Goal: Transaction & Acquisition: Purchase product/service

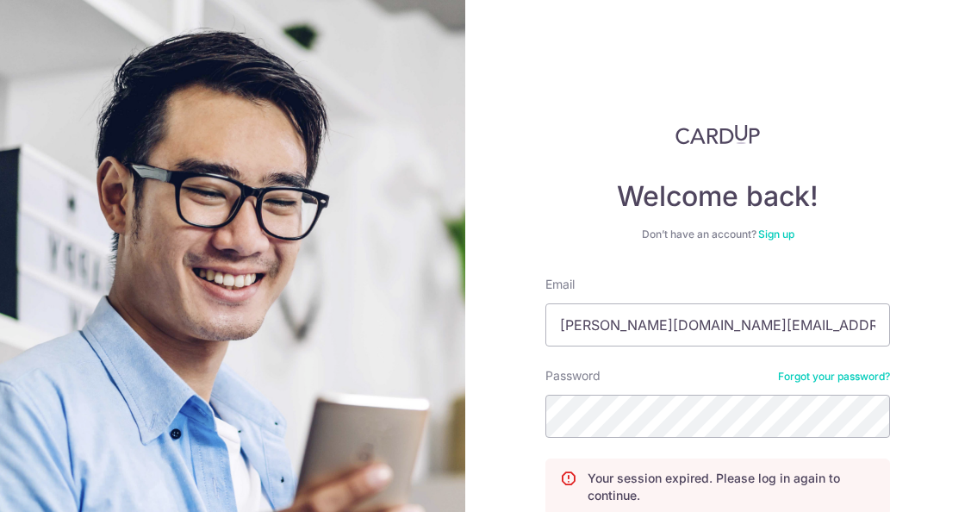
scroll to position [157, 0]
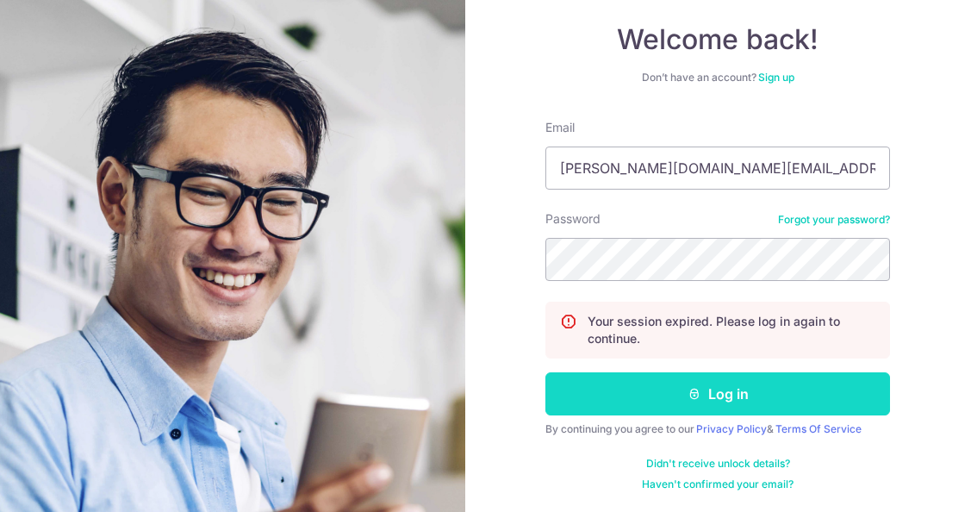
click at [705, 391] on button "Log in" at bounding box center [717, 393] width 345 height 43
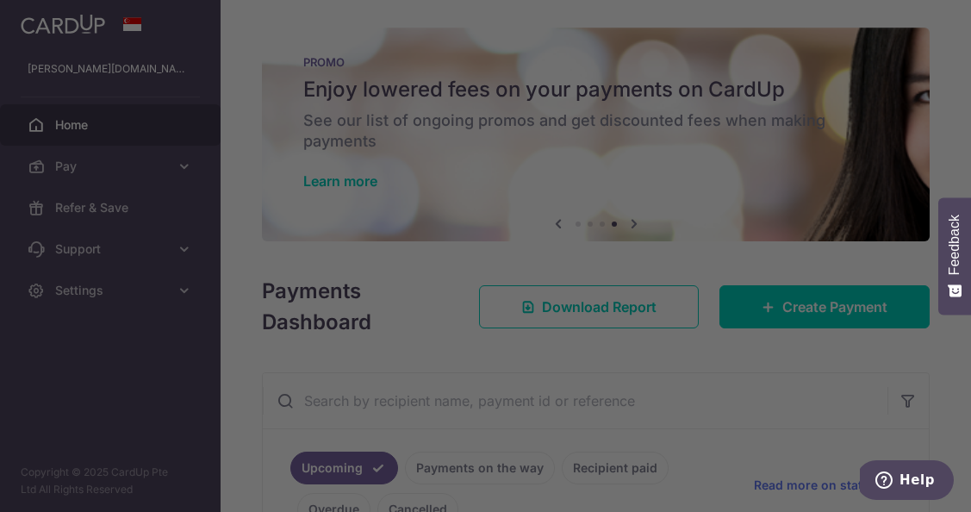
click at [792, 173] on div at bounding box center [490, 258] width 981 height 517
click at [750, 220] on div at bounding box center [490, 258] width 981 height 517
click at [221, 79] on div at bounding box center [490, 258] width 981 height 517
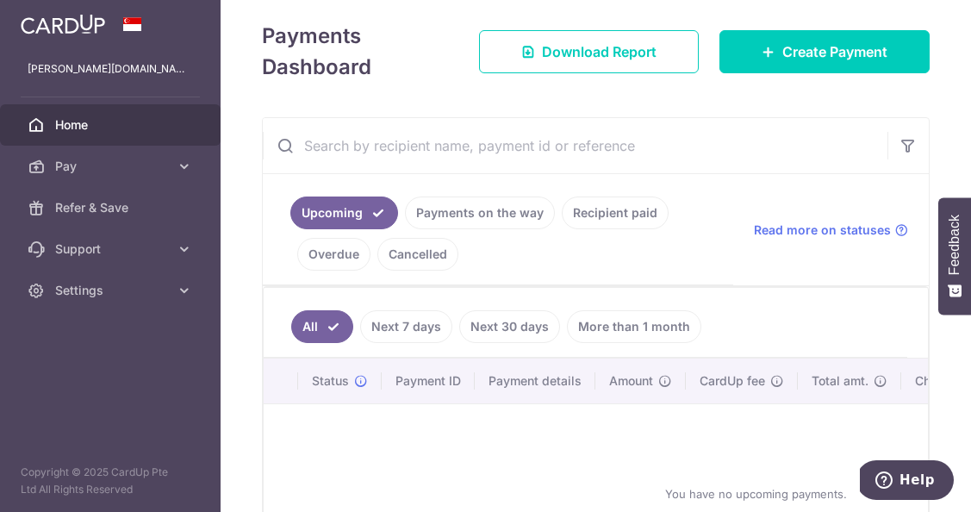
scroll to position [261, 0]
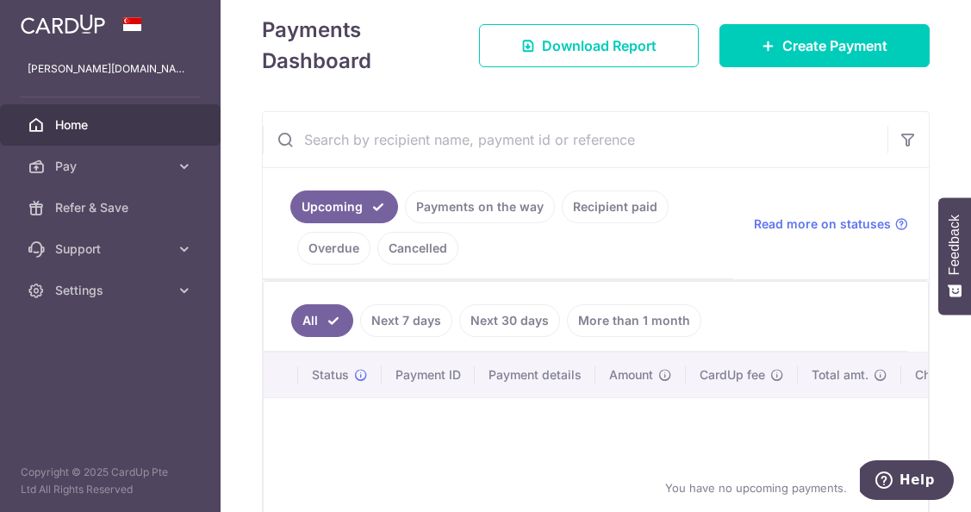
click at [610, 222] on link "Recipient paid" at bounding box center [615, 206] width 107 height 33
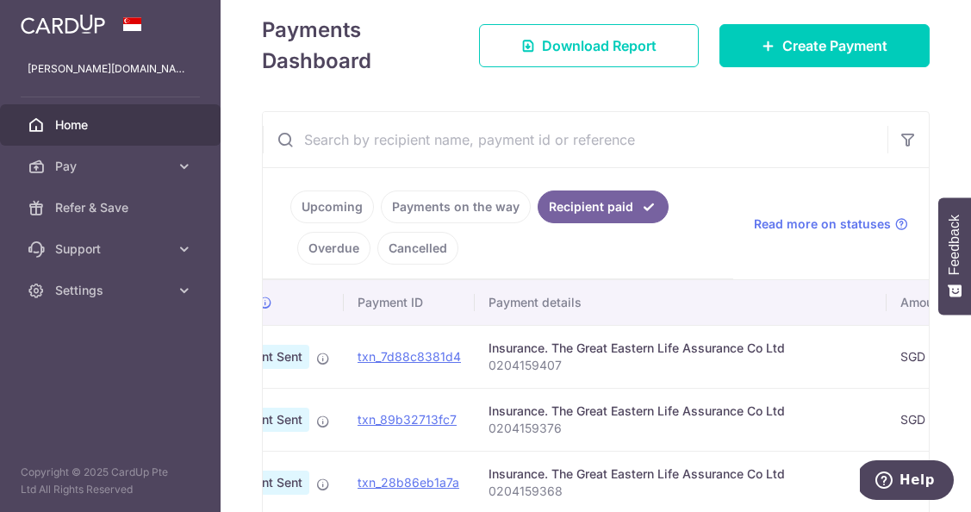
scroll to position [0, 0]
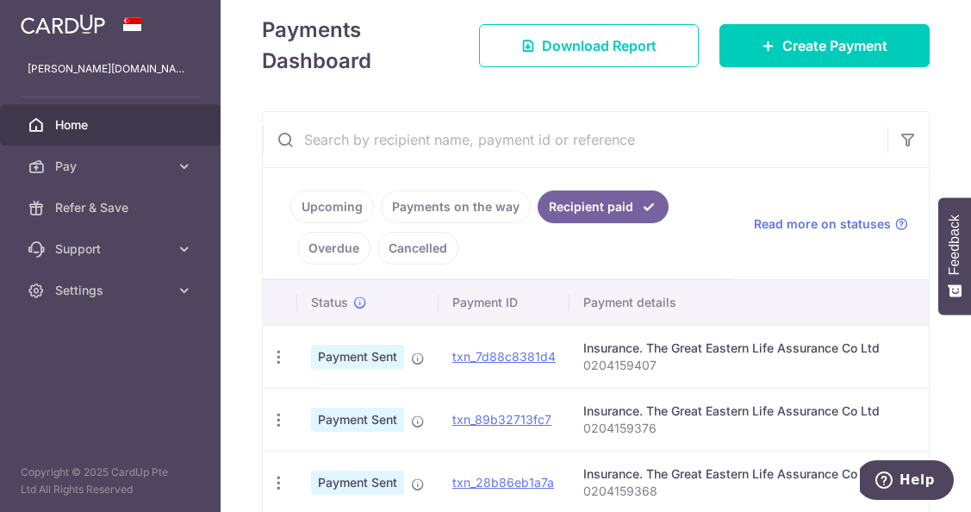
click at [322, 213] on link "Upcoming" at bounding box center [332, 206] width 84 height 33
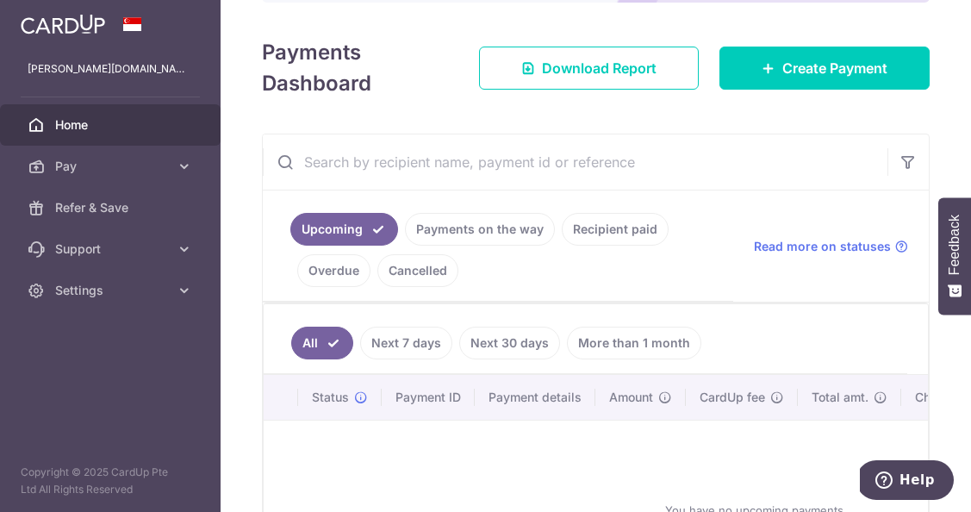
scroll to position [261, 0]
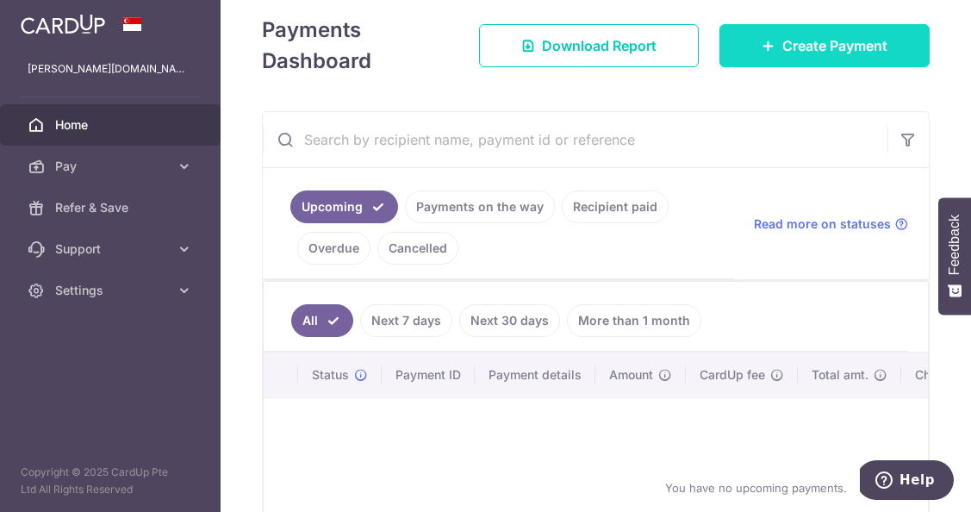
click at [808, 56] on link "Create Payment" at bounding box center [824, 45] width 210 height 43
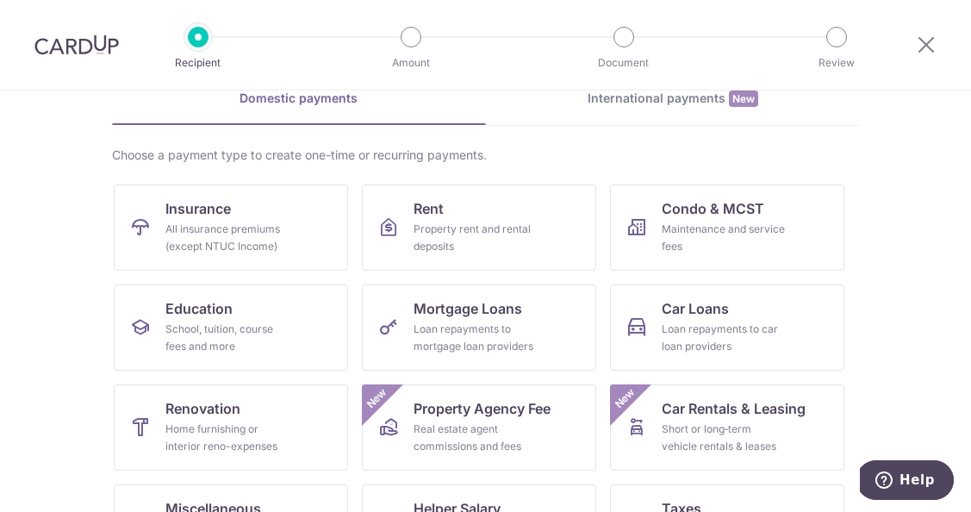
scroll to position [100, 0]
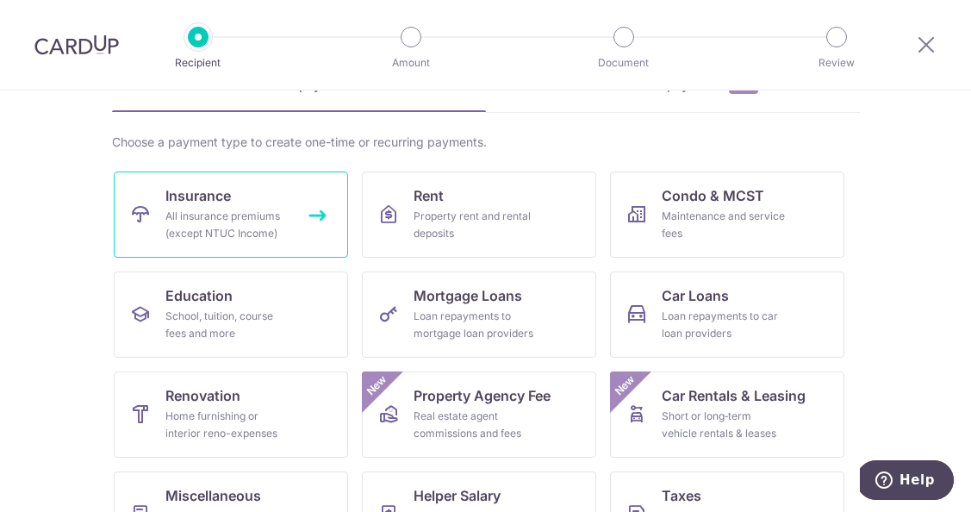
click at [232, 204] on link "Insurance All insurance premiums (except NTUC Income)" at bounding box center [231, 214] width 234 height 86
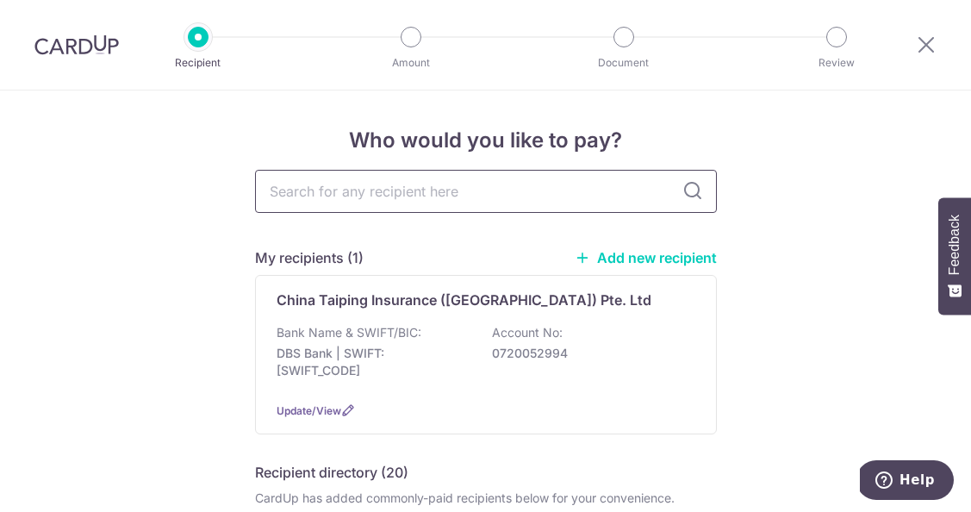
click at [408, 180] on input "text" at bounding box center [486, 191] width 462 height 43
type input "great"
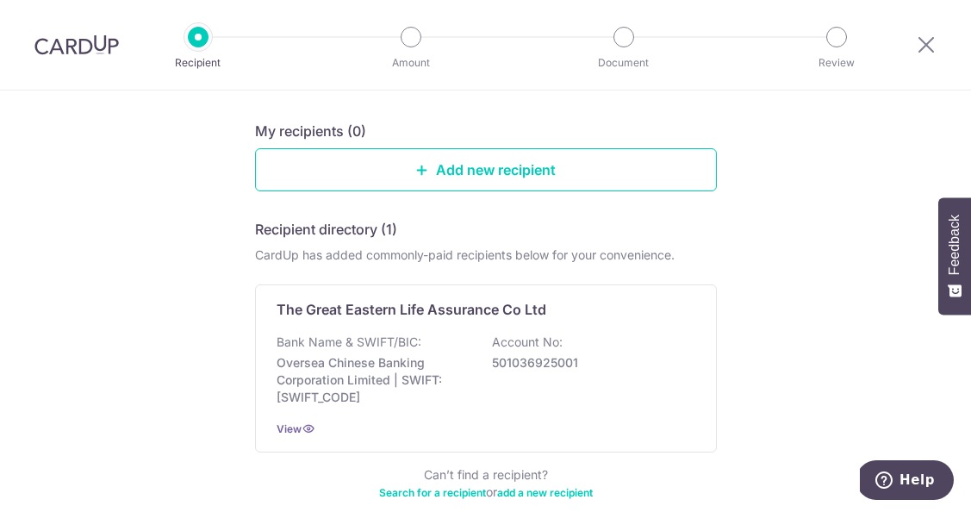
scroll to position [181, 0]
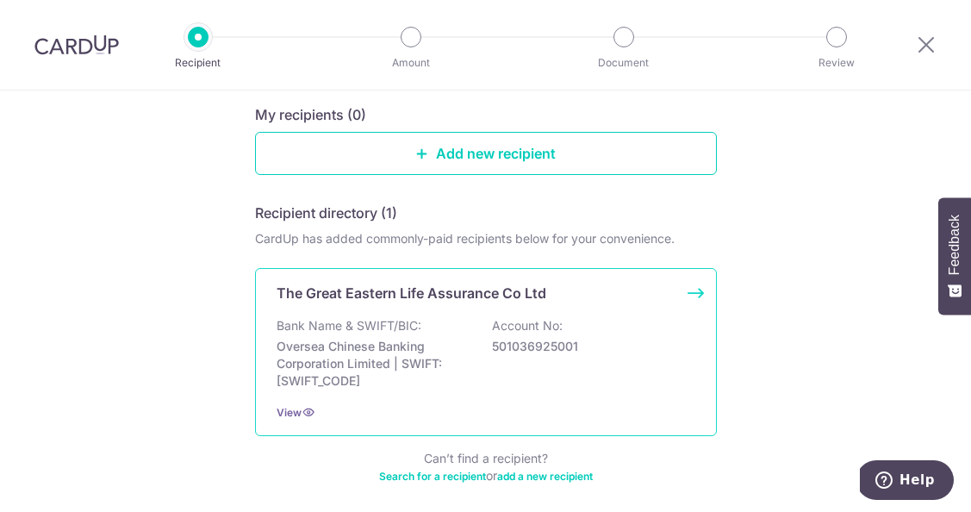
click at [380, 346] on p "Oversea Chinese Banking Corporation Limited | SWIFT: OCBCSGSGXXX" at bounding box center [373, 364] width 193 height 52
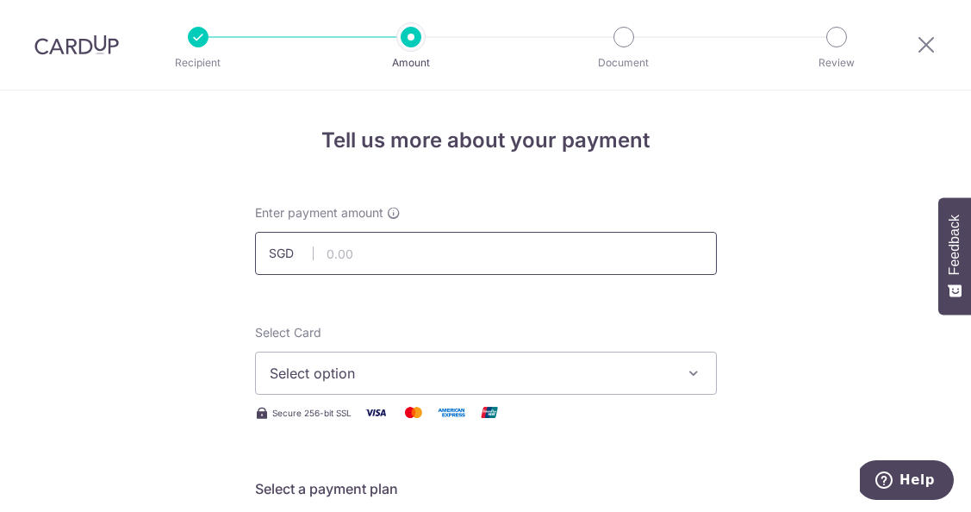
click at [343, 242] on input "text" at bounding box center [486, 253] width 462 height 43
type input "1,185.12"
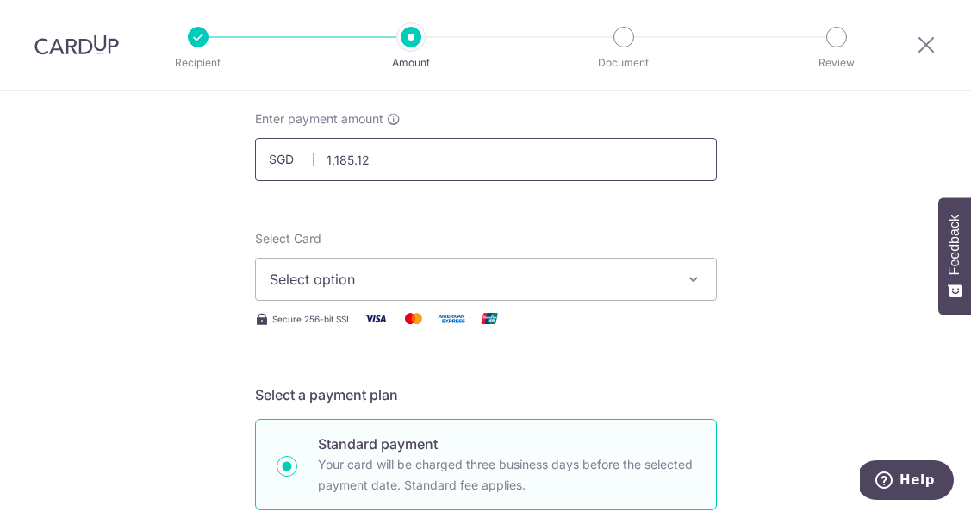
scroll to position [96, 0]
click at [451, 282] on span "Select option" at bounding box center [471, 277] width 402 height 21
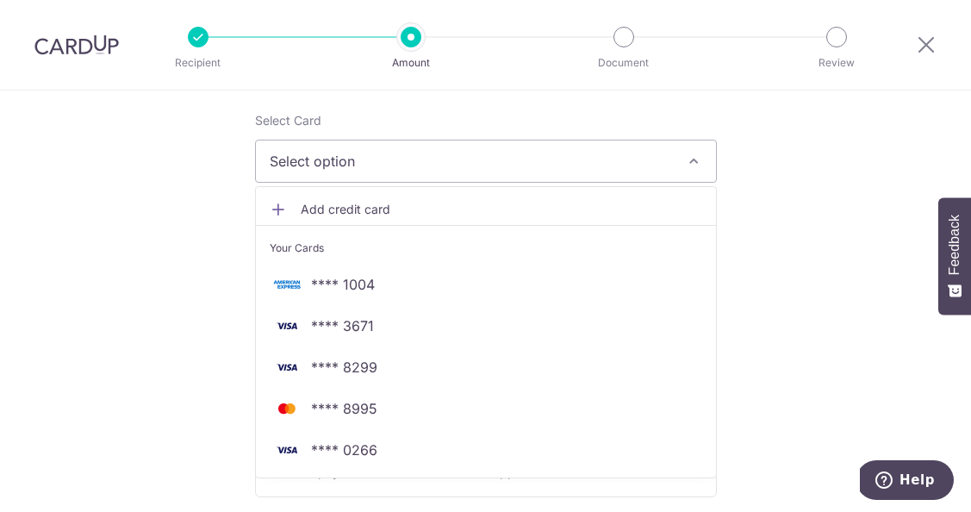
scroll to position [213, 0]
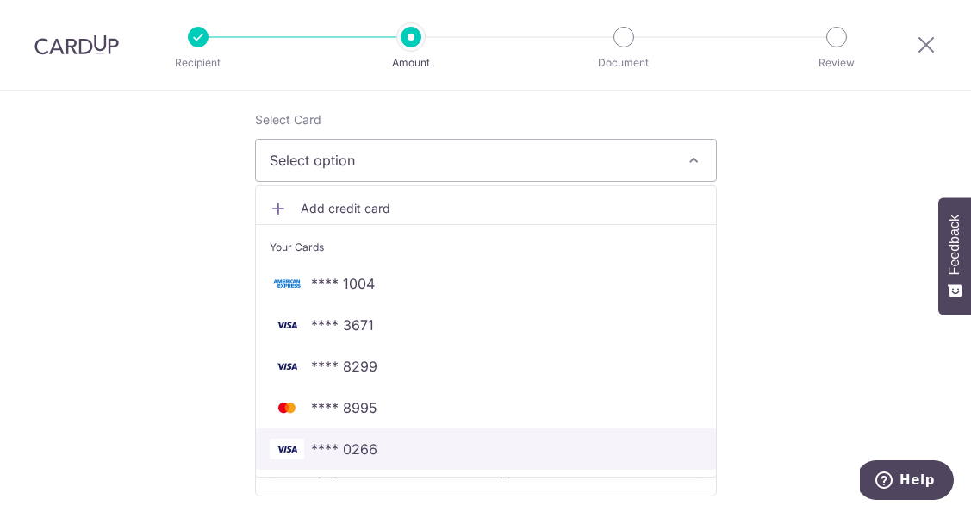
click at [328, 447] on span "**** 0266" at bounding box center [344, 449] width 66 height 21
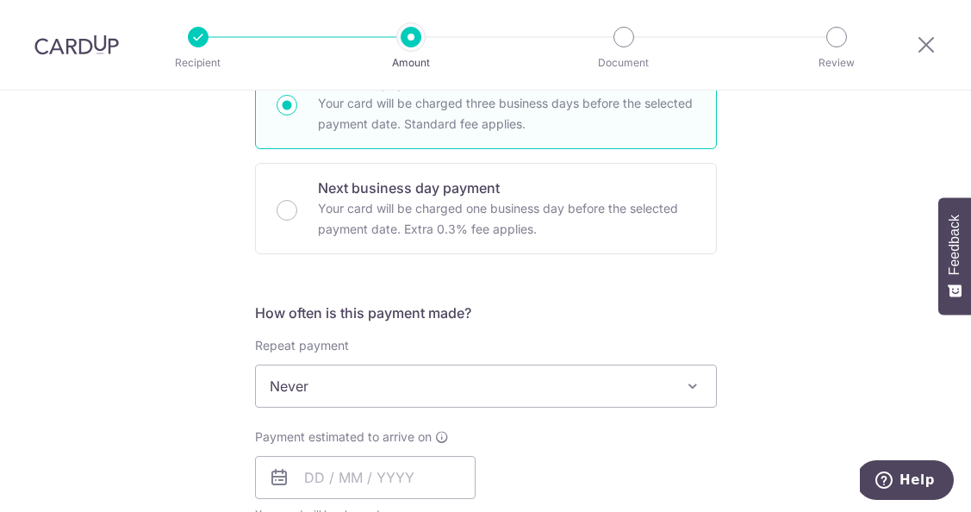
scroll to position [460, 0]
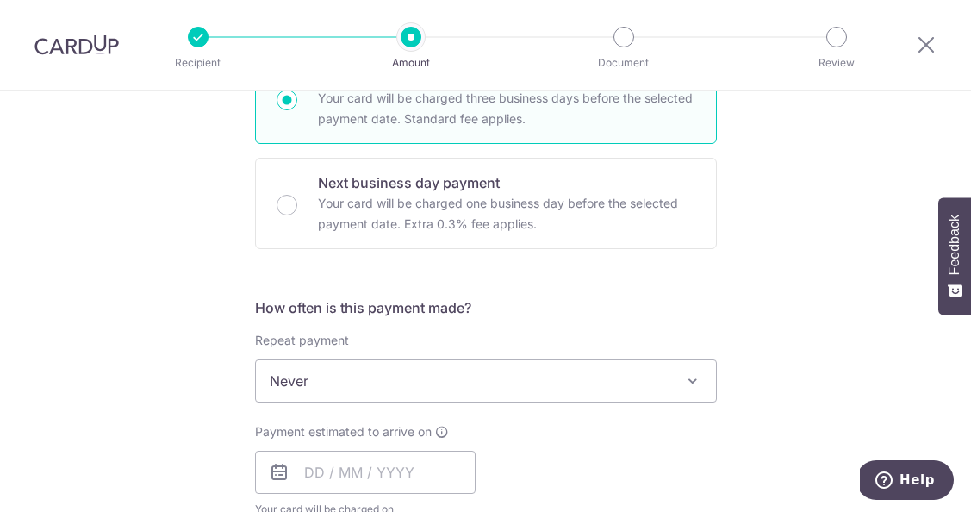
click at [465, 385] on span "Never" at bounding box center [486, 380] width 460 height 41
click at [183, 333] on div "Tell us more about your payment Enter payment amount SGD 1,185.12 1185.12 Selec…" at bounding box center [485, 409] width 971 height 1559
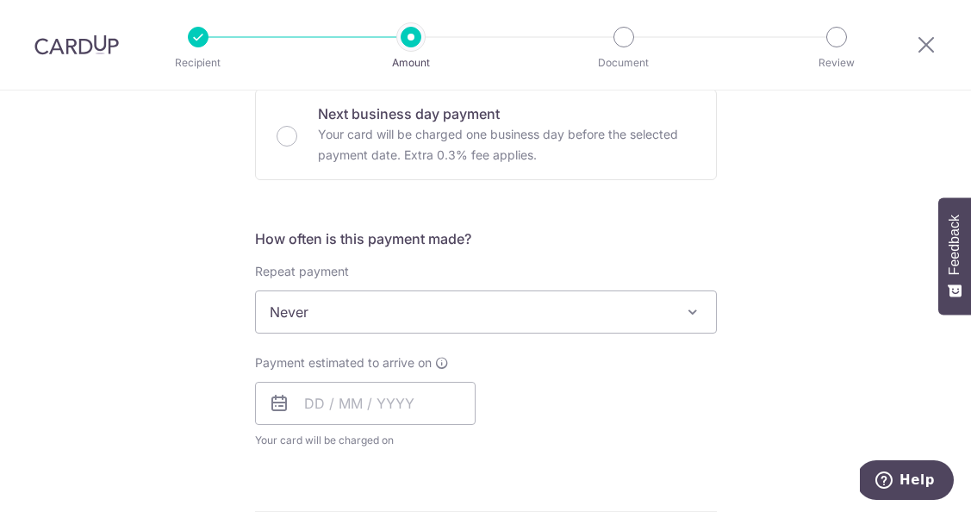
scroll to position [539, 0]
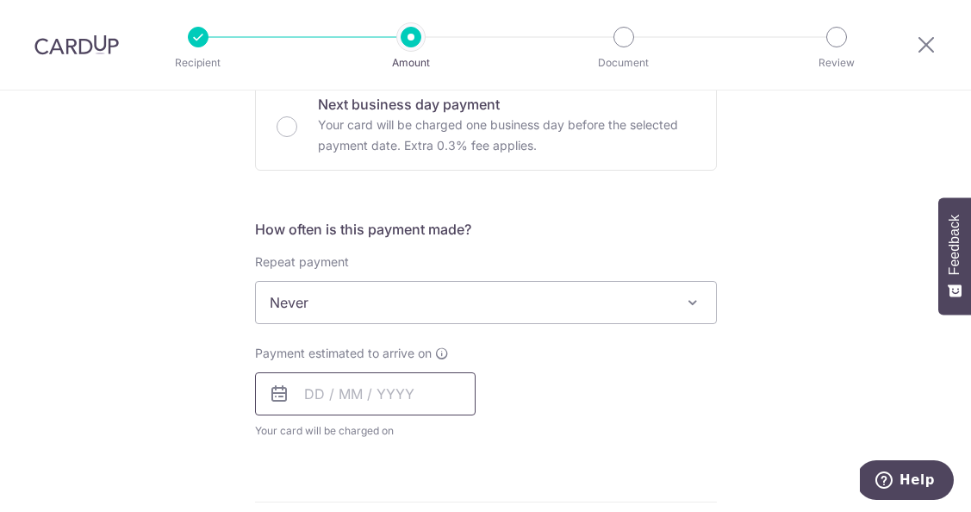
click at [329, 401] on input "text" at bounding box center [365, 393] width 221 height 43
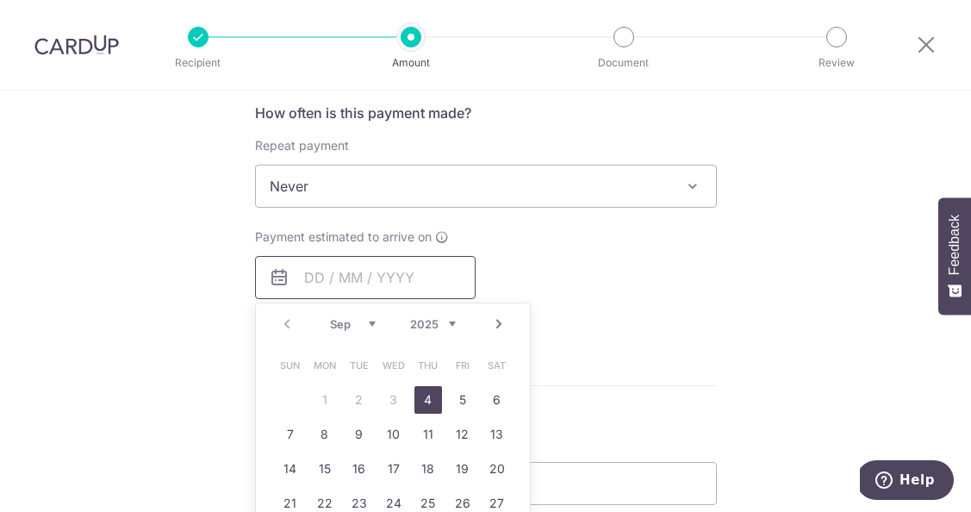
scroll to position [681, 0]
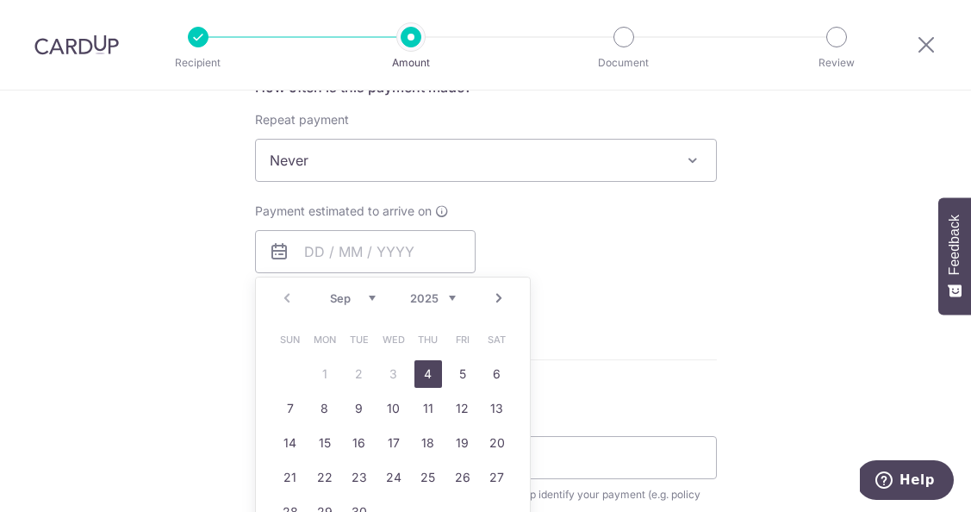
click at [427, 376] on link "4" at bounding box center [428, 374] width 28 height 28
type input "04/09/2025"
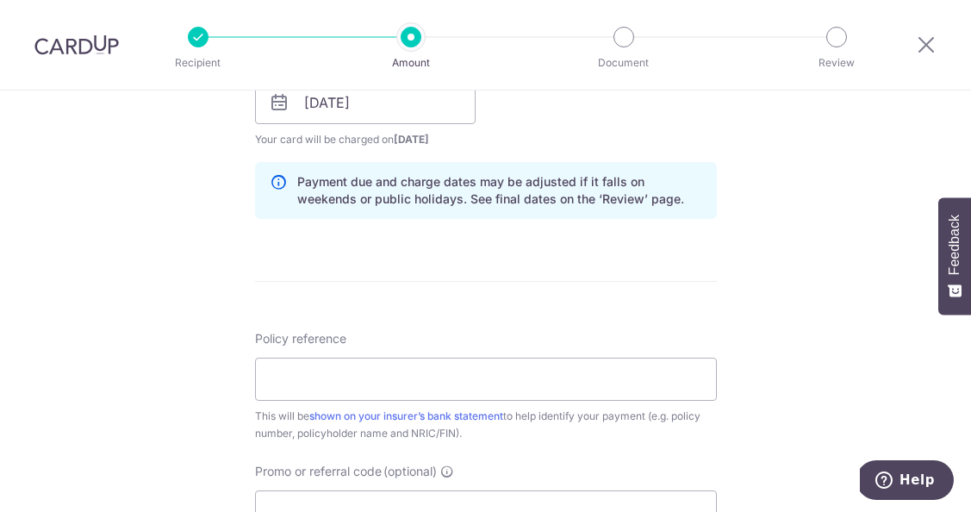
scroll to position [832, 0]
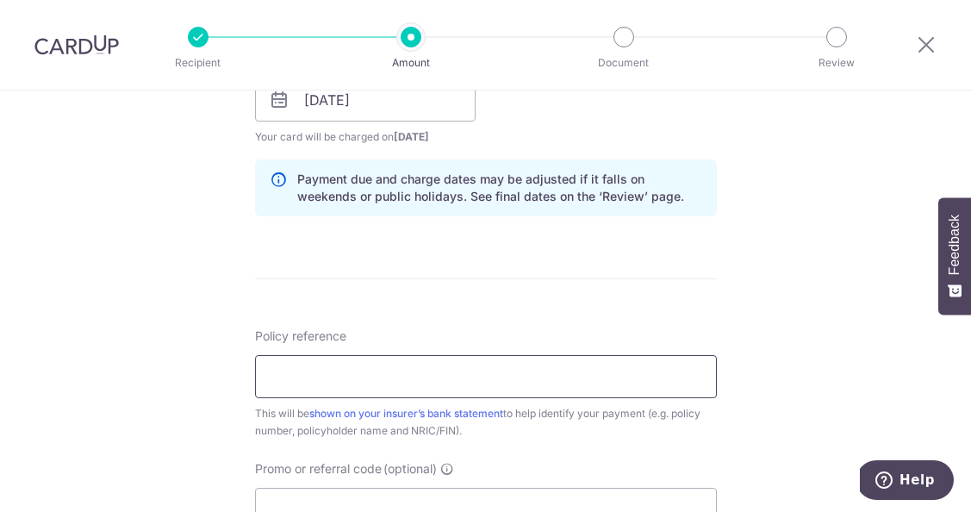
click at [415, 387] on input "Policy reference" at bounding box center [486, 376] width 462 height 43
paste input "0089325814"
type input "0089325814"
click at [203, 321] on div "Tell us more about your payment Enter payment amount SGD 1,185.12 1185.12 Selec…" at bounding box center [485, 72] width 971 height 1629
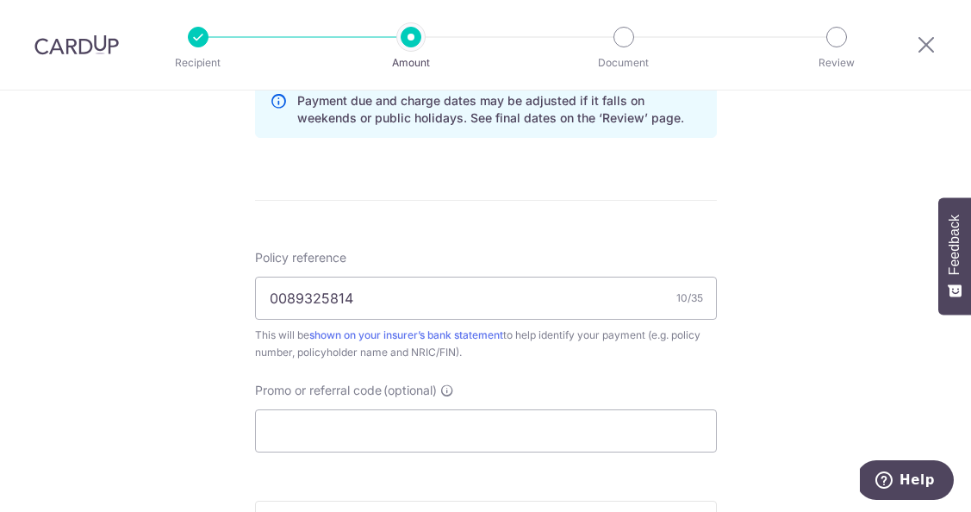
scroll to position [916, 0]
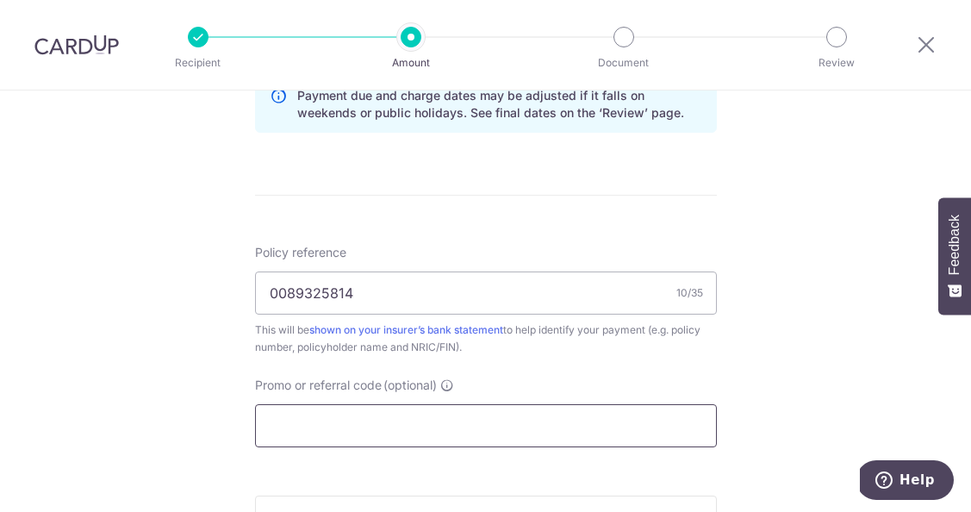
click at [368, 423] on input "Promo or referral code (optional)" at bounding box center [486, 425] width 462 height 43
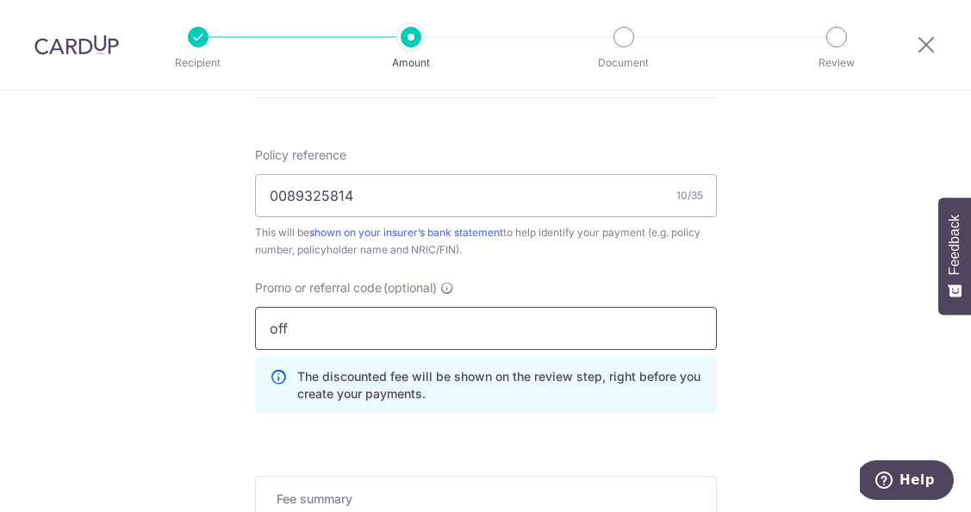
scroll to position [1022, 0]
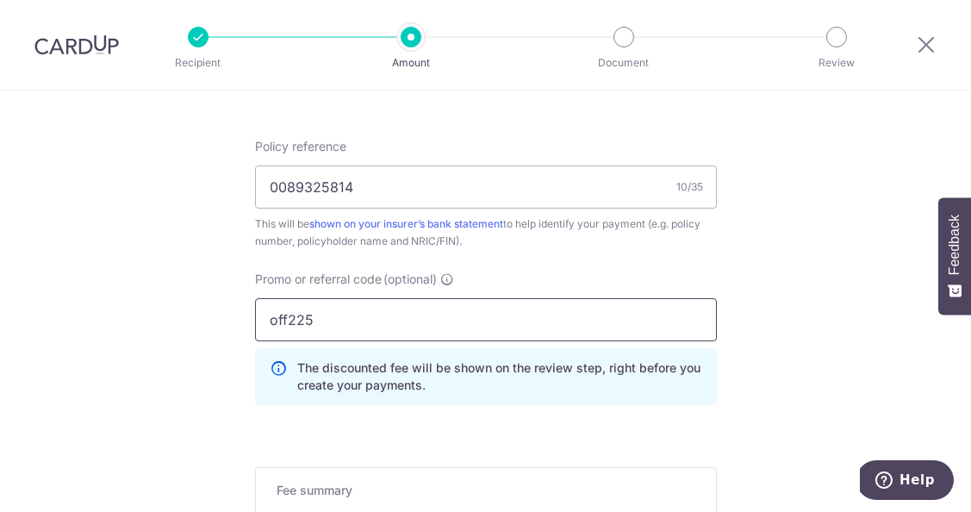
type input "off225"
click at [251, 339] on div "Promo or referral code (optional) off225 The discounted fee will be shown on th…" at bounding box center [486, 345] width 483 height 148
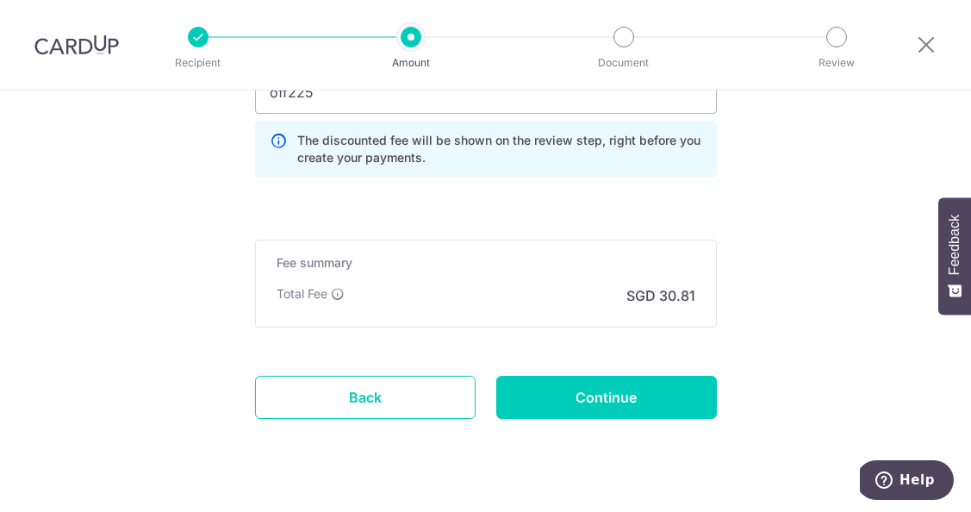
scroll to position [1286, 0]
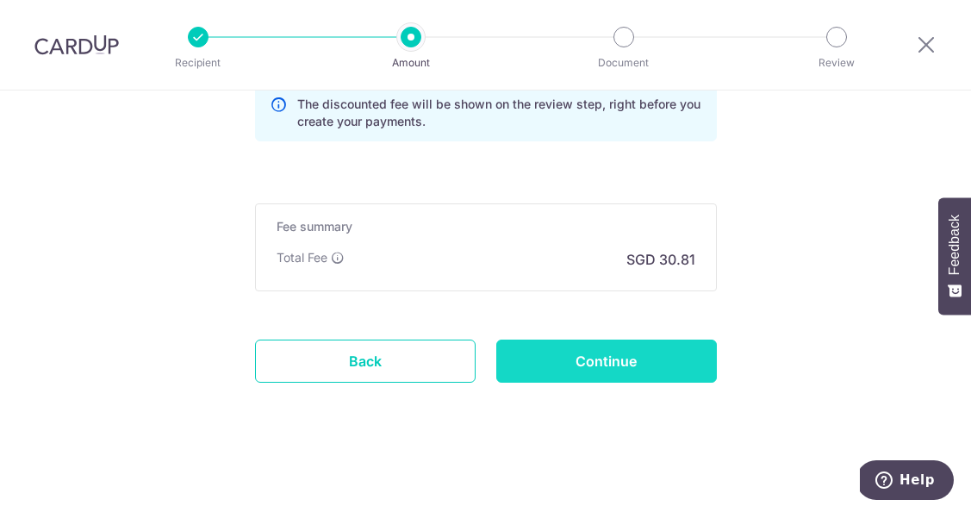
click at [543, 356] on input "Continue" at bounding box center [606, 360] width 221 height 43
type input "Create Schedule"
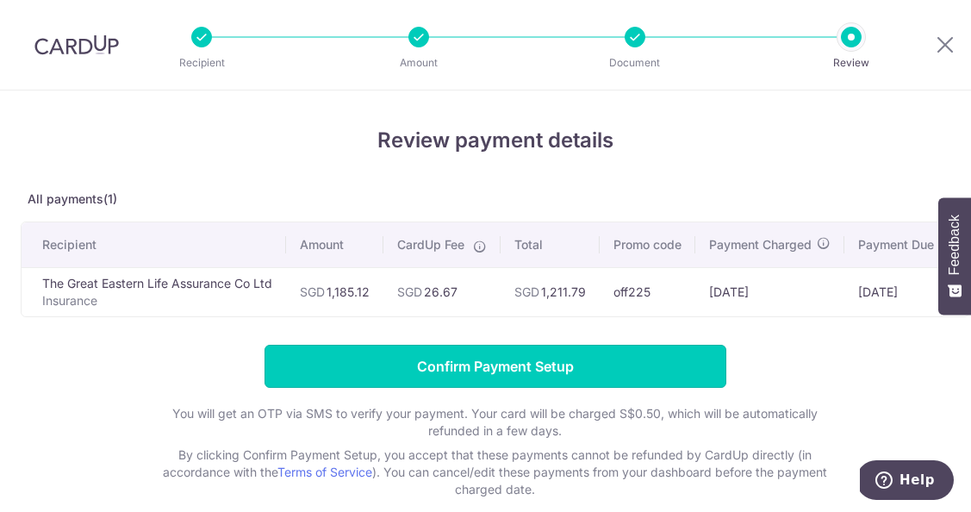
click at [543, 356] on input "Confirm Payment Setup" at bounding box center [496, 366] width 462 height 43
